Goal: Information Seeking & Learning: Find specific fact

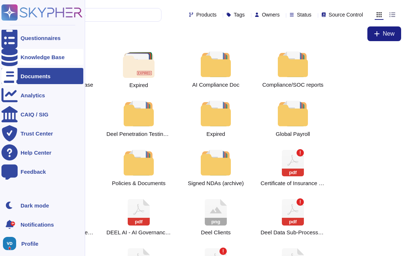
click at [49, 59] on div "Knowledge Base" at bounding box center [43, 57] width 44 height 6
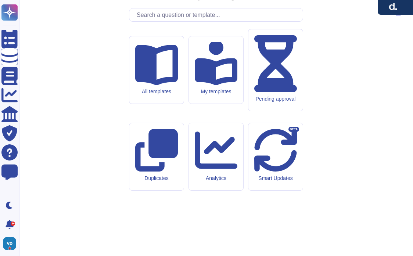
click at [179, 21] on input "text" at bounding box center [218, 14] width 170 height 13
click at [178, 21] on input "text" at bounding box center [218, 14] width 170 height 13
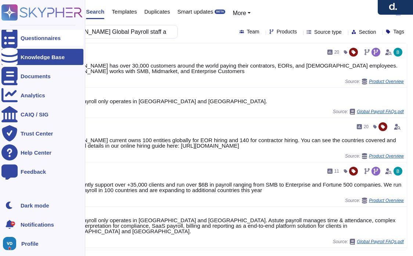
drag, startPoint x: 87, startPoint y: 30, endPoint x: 17, endPoint y: 31, distance: 70.1
click at [14, 30] on div "Questionnaires Knowledge Base Documents Analytics CAIQ / SIG Trust Center Help …" at bounding box center [206, 128] width 413 height 256
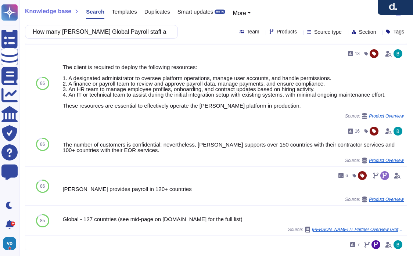
scroll to position [200, 0]
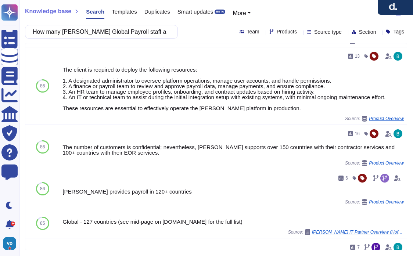
click at [129, 33] on input "How many [PERSON_NAME] Global Payroll staff are located in [GEOGRAPHIC_DATA], […" at bounding box center [99, 31] width 141 height 13
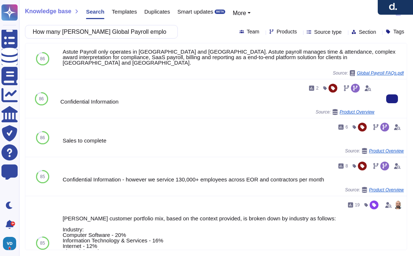
scroll to position [307, 0]
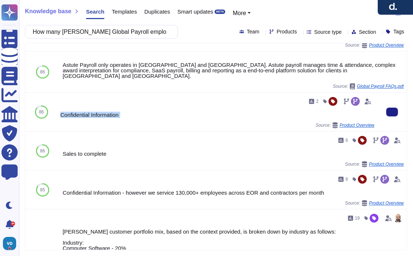
drag, startPoint x: 127, startPoint y: 115, endPoint x: 61, endPoint y: 111, distance: 66.2
click at [61, 111] on div "2 Confidential Information Source: Product Overview" at bounding box center [217, 111] width 314 height 33
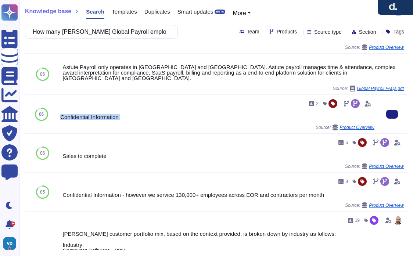
copy div "Confidential Information"
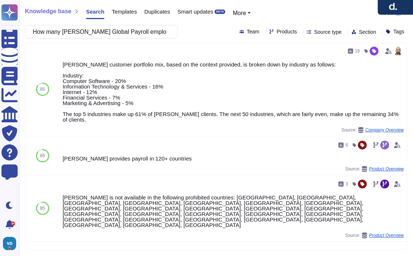
scroll to position [469, 0]
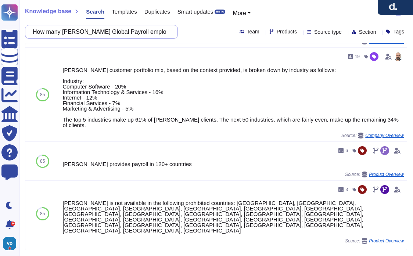
click at [68, 30] on input "How many [PERSON_NAME] Global Payroll employees are located in [GEOGRAPHIC_DATA…" at bounding box center [99, 31] width 141 height 13
drag, startPoint x: 43, startPoint y: 30, endPoint x: 202, endPoint y: 31, distance: 158.6
click at [202, 31] on div "How many [PERSON_NAME] Global Payroll employees are located in [GEOGRAPHIC_DATA…" at bounding box center [216, 32] width 382 height 14
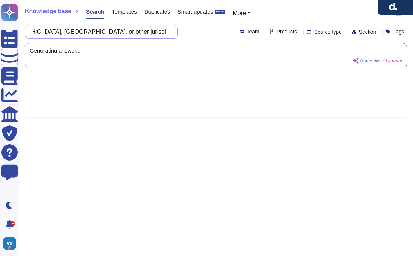
type input "H"
